Goal: Transaction & Acquisition: Purchase product/service

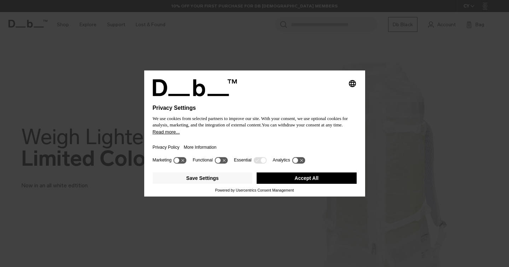
click at [304, 183] on button "Accept All" at bounding box center [307, 177] width 100 height 11
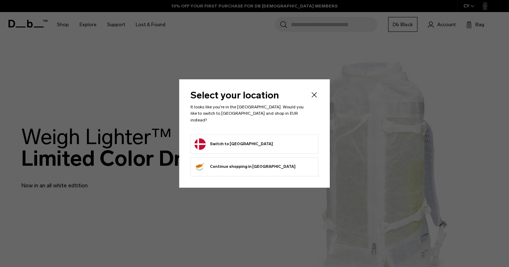
click at [224, 140] on button "Switch to [GEOGRAPHIC_DATA]" at bounding box center [234, 143] width 79 height 11
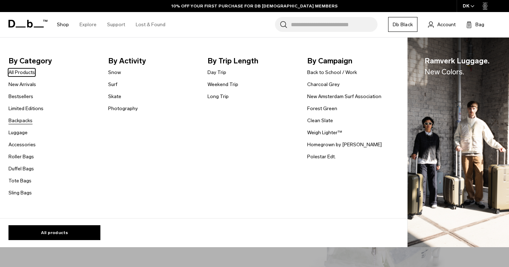
click at [24, 122] on link "Backpacks" at bounding box center [20, 120] width 24 height 7
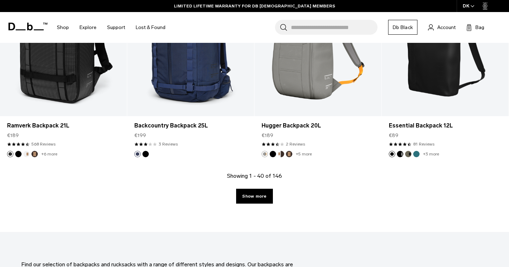
scroll to position [1990, 0]
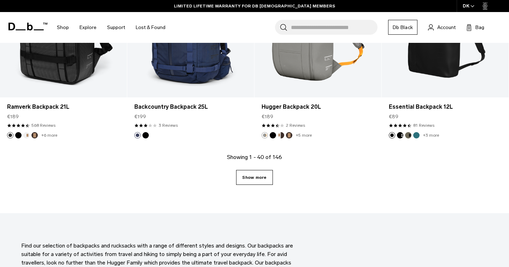
click at [248, 177] on link "Show more" at bounding box center [254, 177] width 36 height 15
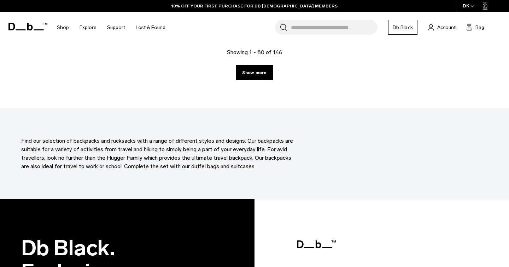
scroll to position [4066, 0]
